Goal: Task Accomplishment & Management: Complete application form

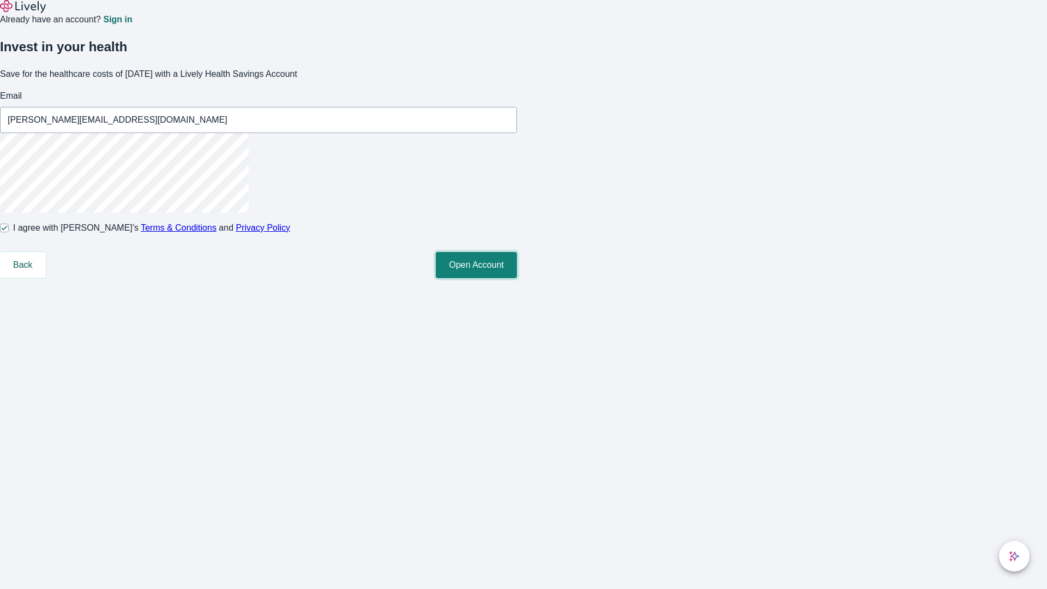
click at [517, 278] on button "Open Account" at bounding box center [476, 265] width 81 height 26
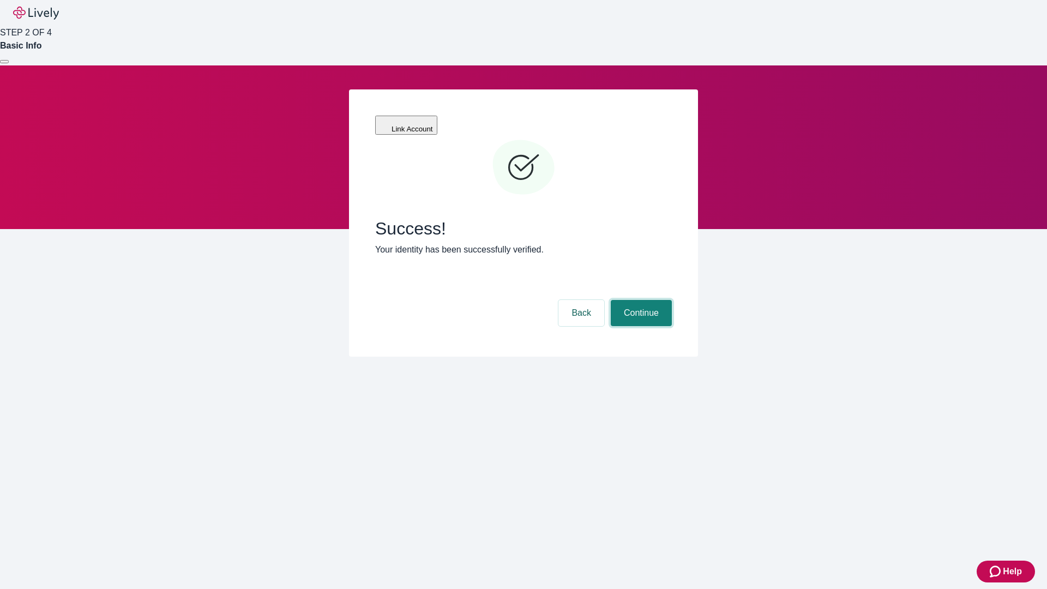
click at [639, 300] on button "Continue" at bounding box center [640, 313] width 61 height 26
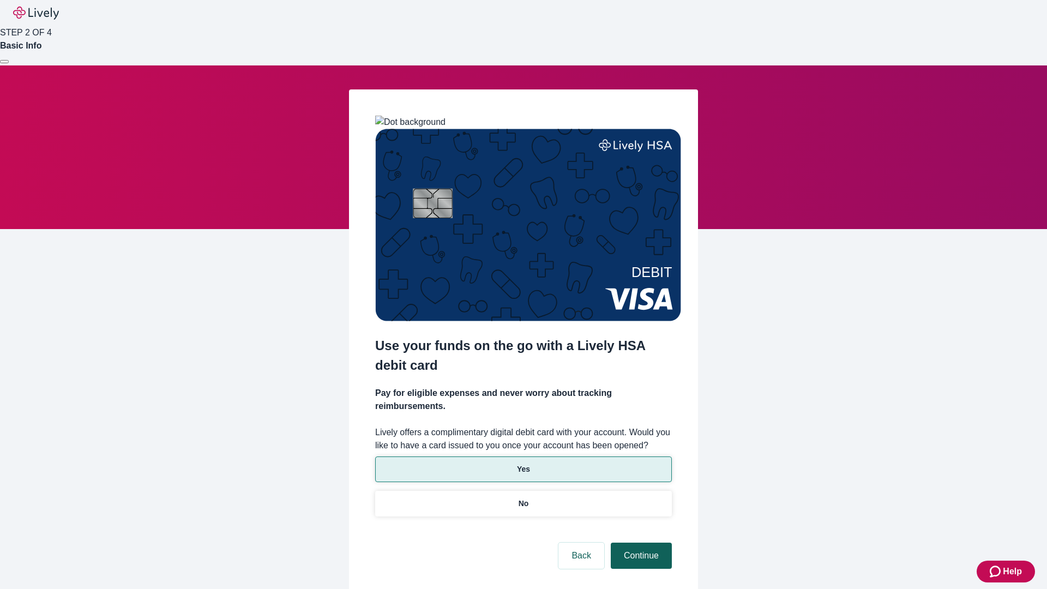
click at [523, 463] on p "Yes" at bounding box center [523, 468] width 13 height 11
click at [639, 542] on button "Continue" at bounding box center [640, 555] width 61 height 26
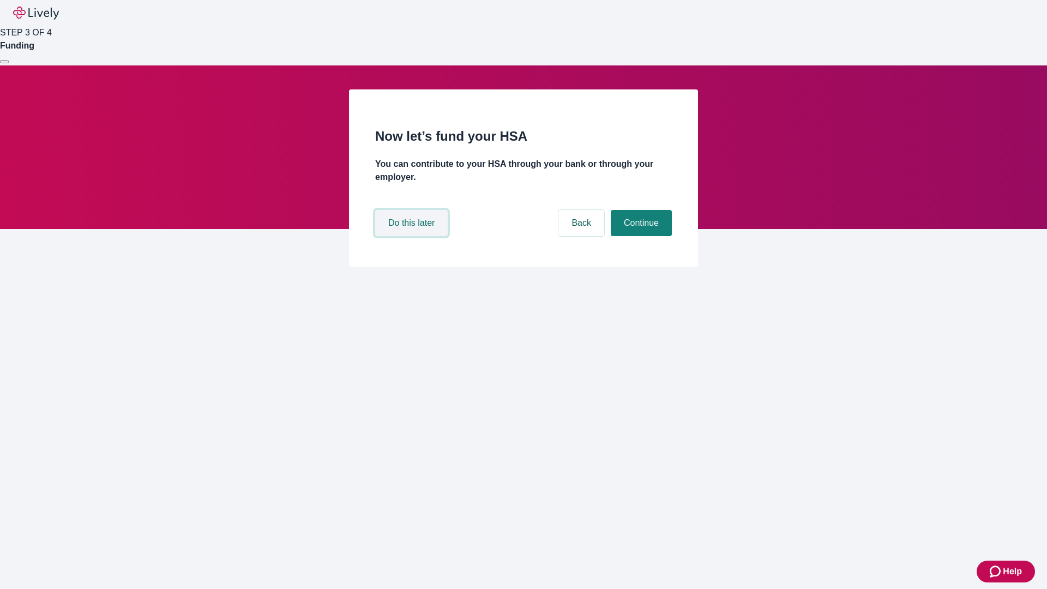
click at [413, 236] on button "Do this later" at bounding box center [411, 223] width 72 height 26
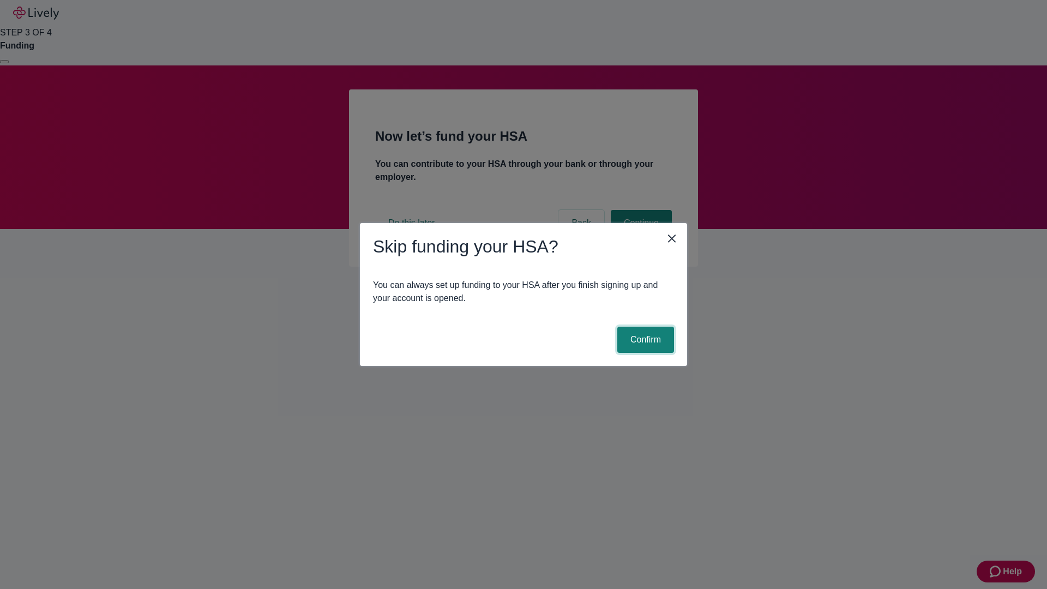
click at [644, 340] on button "Confirm" at bounding box center [645, 340] width 57 height 26
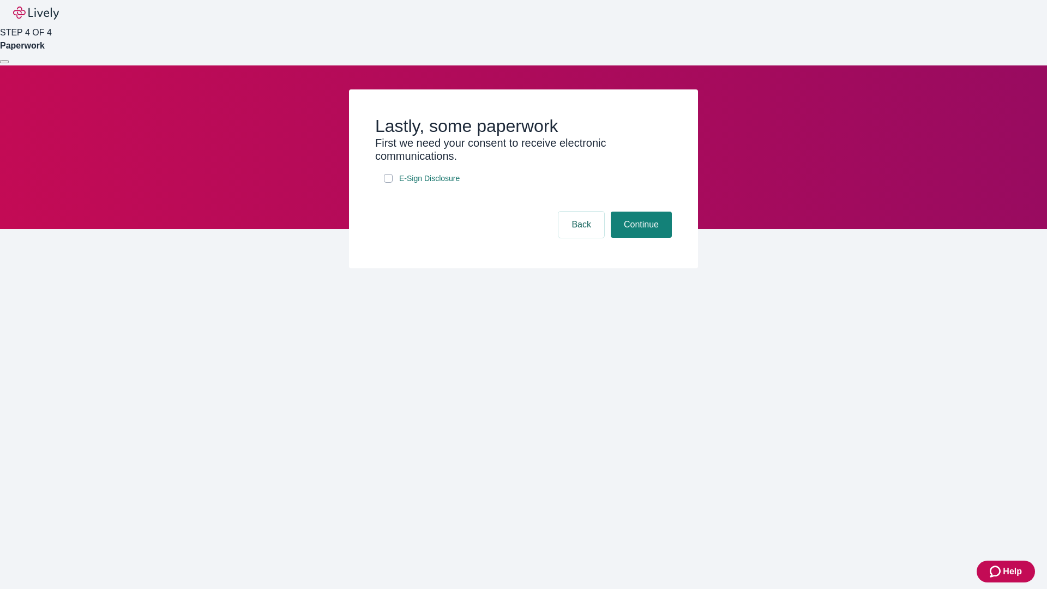
click at [388, 183] on input "E-Sign Disclosure" at bounding box center [388, 178] width 9 height 9
checkbox input "true"
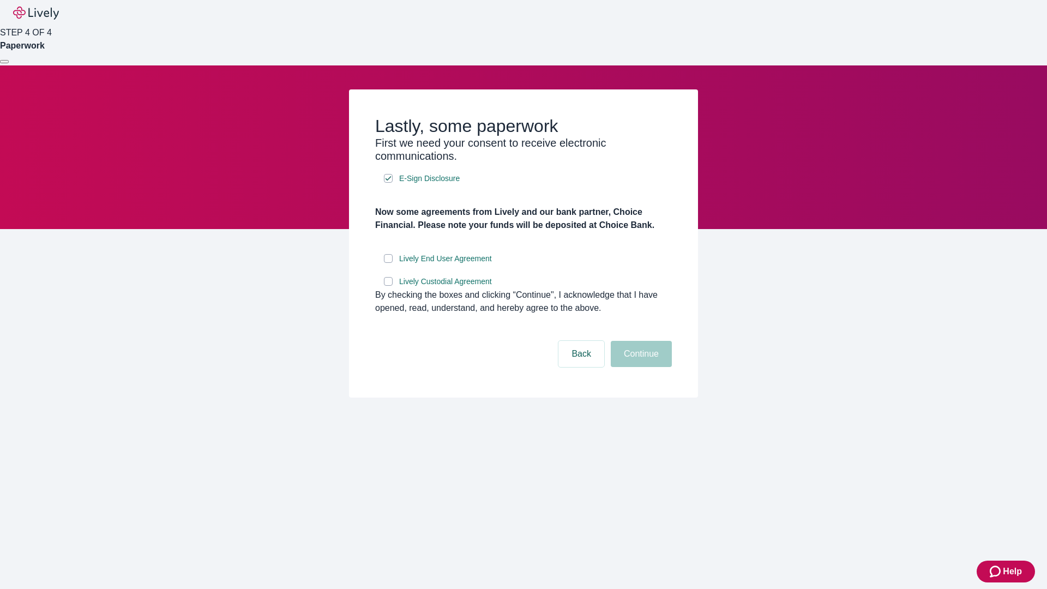
click at [388, 263] on input "Lively End User Agreement" at bounding box center [388, 258] width 9 height 9
checkbox input "true"
click at [388, 286] on input "Lively Custodial Agreement" at bounding box center [388, 281] width 9 height 9
checkbox input "true"
click at [639, 367] on button "Continue" at bounding box center [640, 354] width 61 height 26
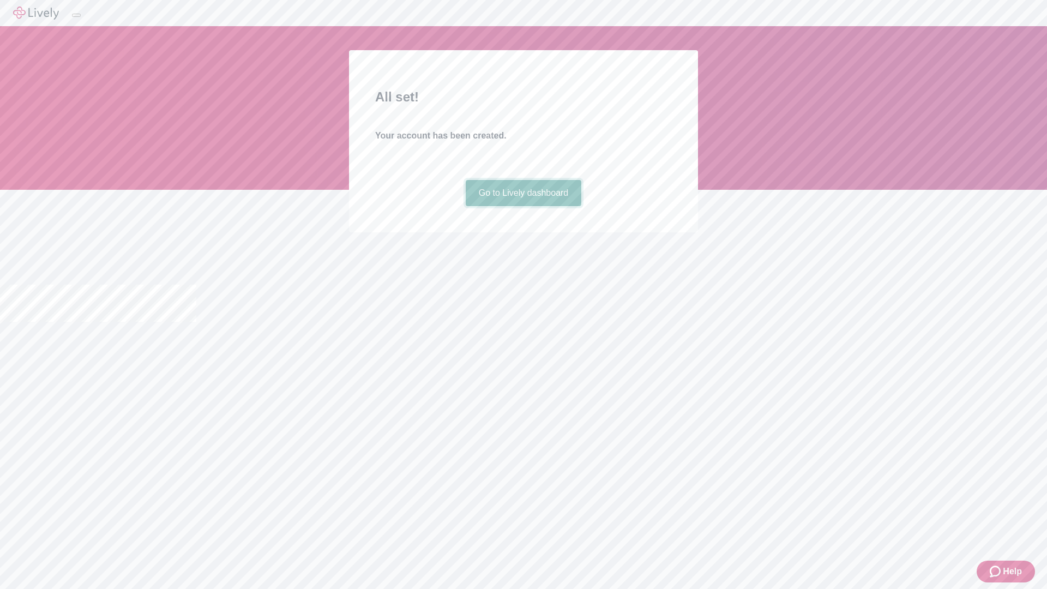
click at [523, 206] on link "Go to Lively dashboard" at bounding box center [523, 193] width 116 height 26
